Goal: Information Seeking & Learning: Learn about a topic

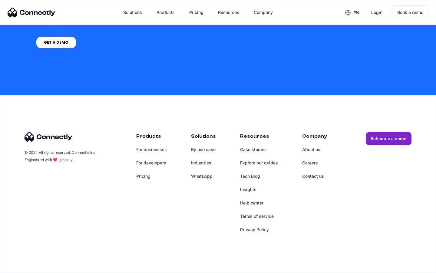
scroll to position [459, 0]
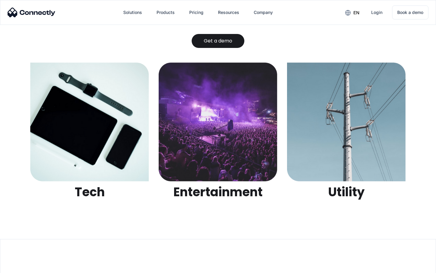
scroll to position [1911, 0]
